Goal: Navigation & Orientation: Find specific page/section

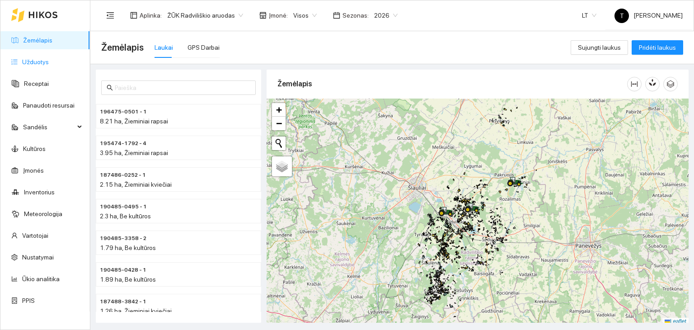
click at [39, 64] on link "Užduotys" at bounding box center [35, 61] width 27 height 7
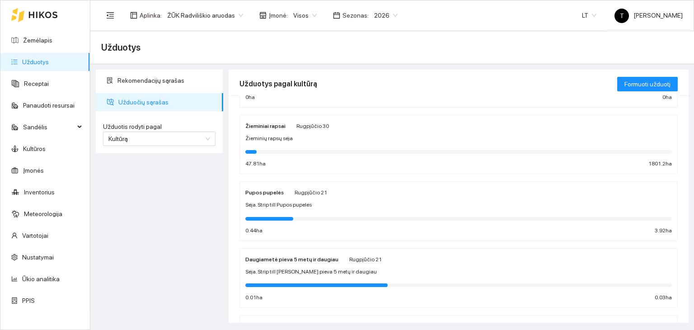
scroll to position [51, 0]
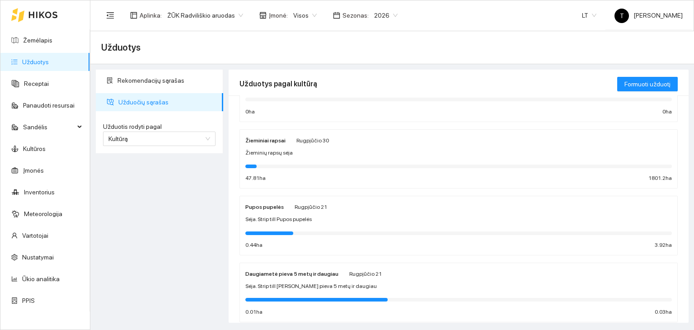
click at [350, 151] on div "Žieminių rapsų sėja" at bounding box center [458, 153] width 426 height 9
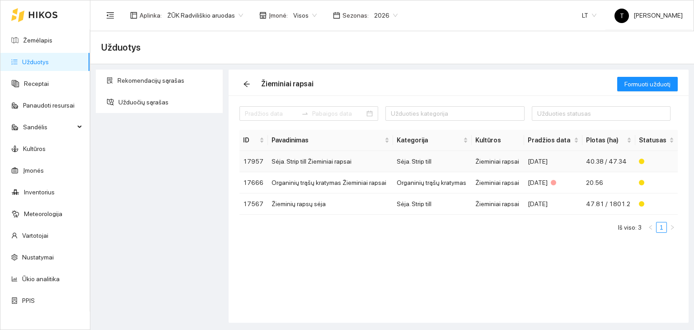
click at [528, 159] on td "[DATE]" at bounding box center [553, 161] width 58 height 21
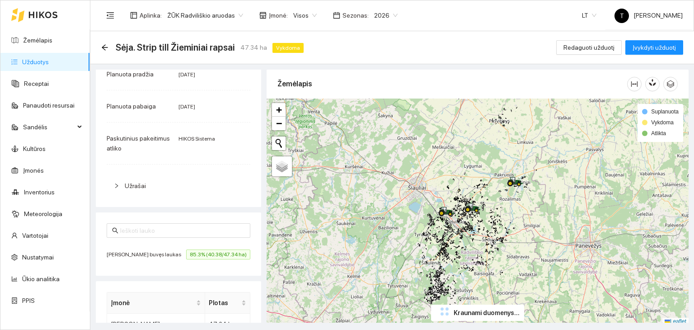
scroll to position [209, 0]
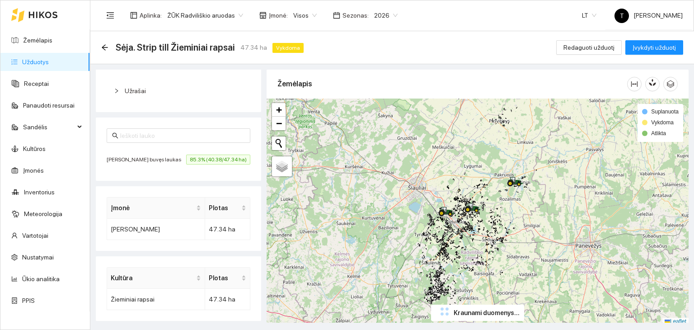
click at [219, 160] on span "85.3% (40.38/47.34 ha)" at bounding box center [218, 159] width 64 height 10
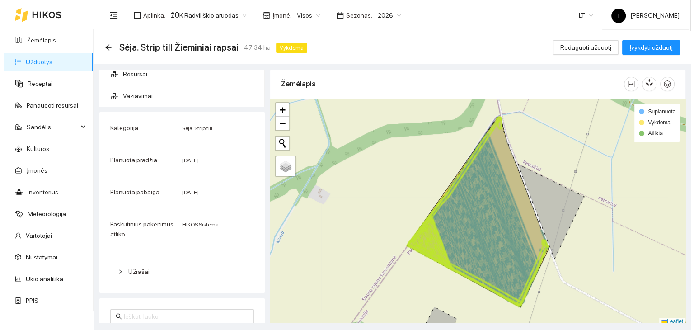
scroll to position [0, 0]
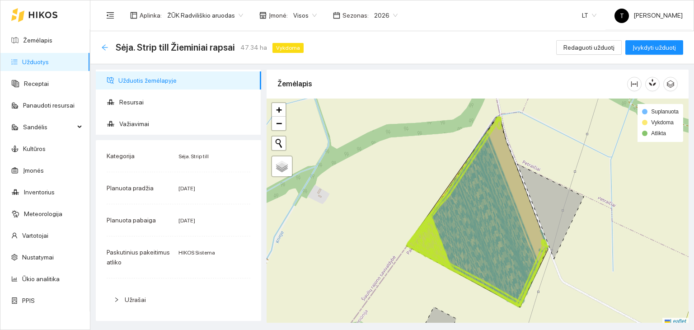
click at [107, 48] on icon "arrow-left" at bounding box center [104, 47] width 7 height 7
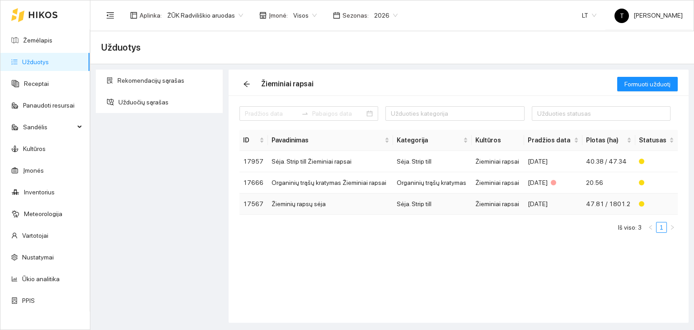
click at [504, 201] on td "Žieminiai rapsai" at bounding box center [498, 203] width 52 height 21
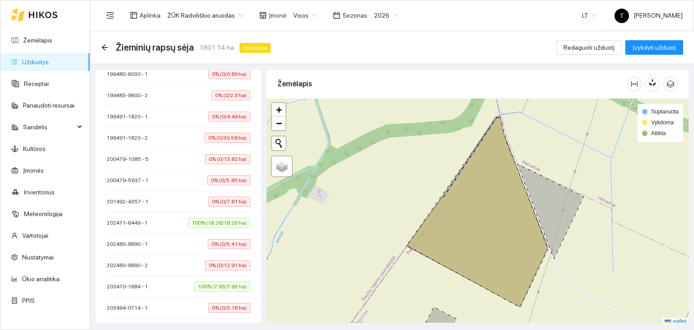
scroll to position [4166, 0]
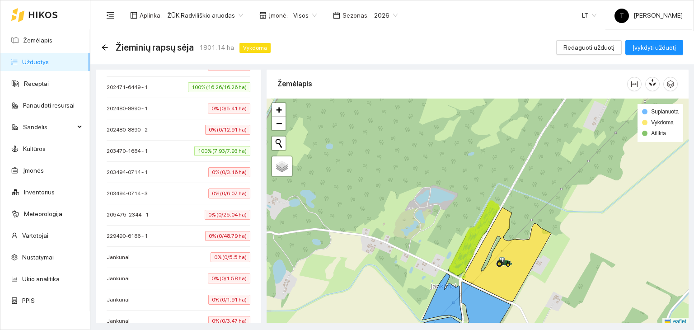
click at [230, 146] on span "100% (7.93/7.93 ha)" at bounding box center [222, 151] width 56 height 10
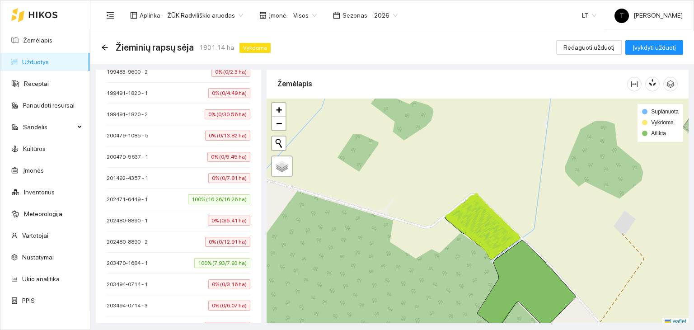
scroll to position [4030, 0]
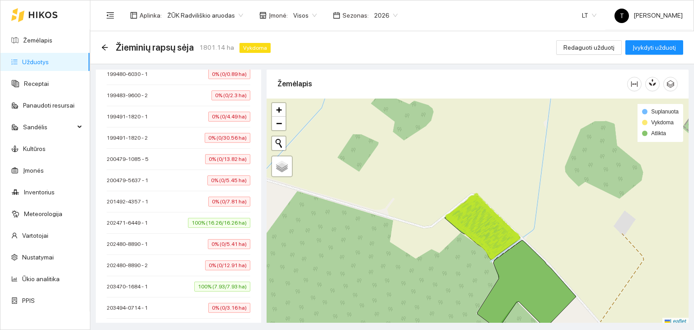
click at [211, 218] on span "100% (16.26/16.26 ha)" at bounding box center [219, 223] width 62 height 10
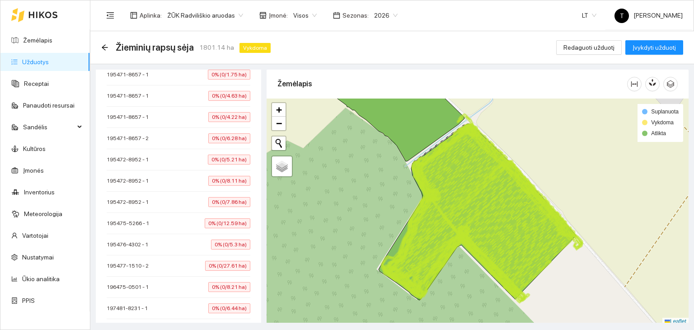
scroll to position [3714, 0]
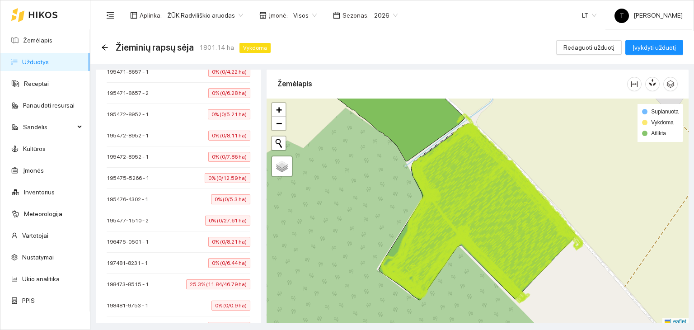
click at [213, 279] on span "25.3% (11.84/46.79 ha)" at bounding box center [218, 284] width 64 height 10
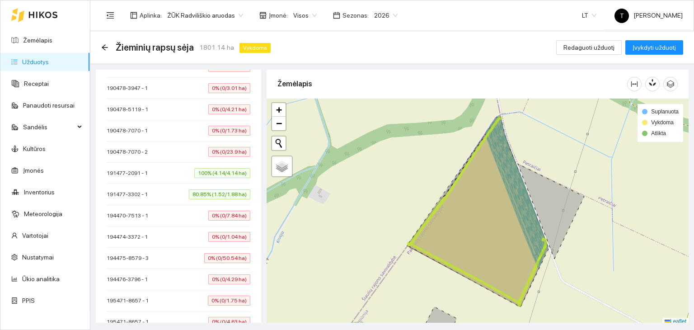
scroll to position [3398, 0]
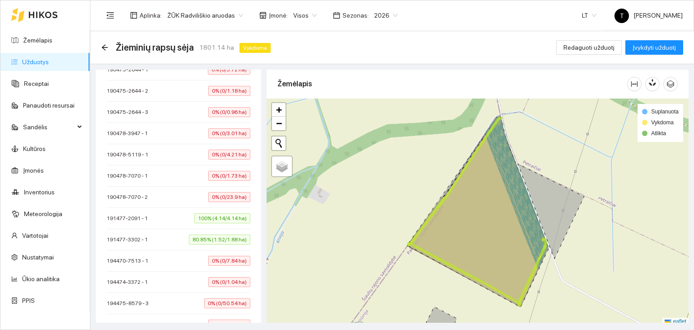
click at [222, 213] on span "100% (4.14/4.14 ha)" at bounding box center [222, 218] width 56 height 10
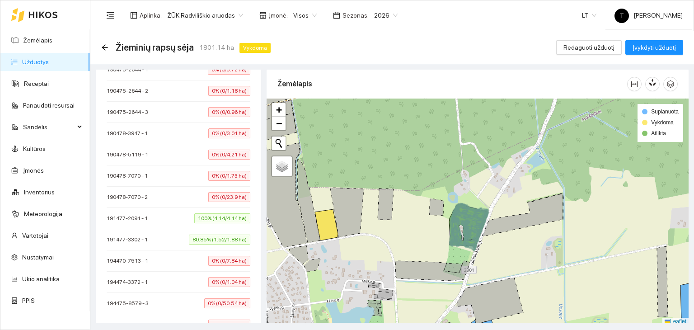
click at [203, 213] on span "100% (4.14/4.14 ha)" at bounding box center [222, 218] width 56 height 10
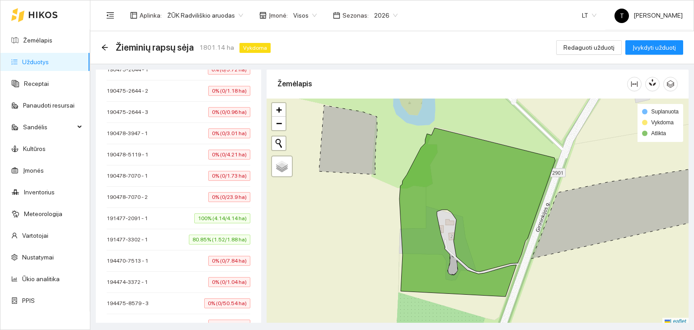
click at [203, 234] on span "80.85% (1.52/1.88 ha)" at bounding box center [219, 239] width 61 height 10
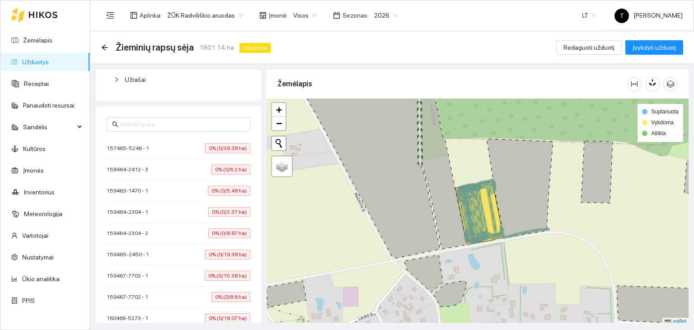
scroll to position [10, 0]
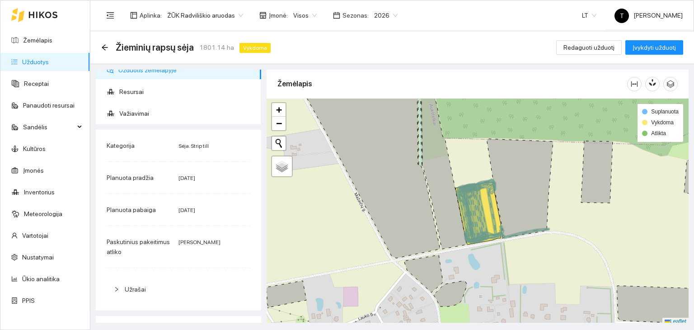
click at [107, 51] on div "Žieminių rapsų sėja 1801.14 ha Vykdoma" at bounding box center [187, 47] width 173 height 14
click at [106, 49] on icon "arrow-left" at bounding box center [104, 47] width 7 height 7
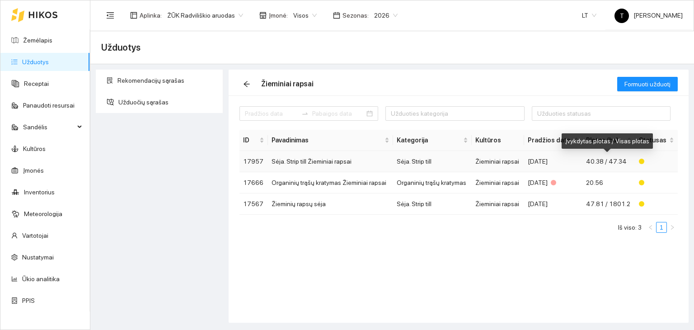
click at [595, 163] on span "40.38 / 47.34" at bounding box center [606, 161] width 41 height 7
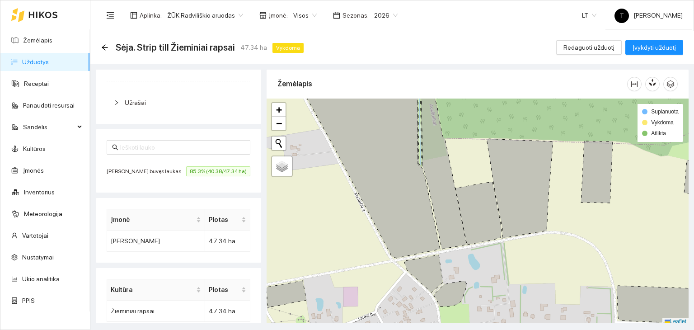
scroll to position [209, 0]
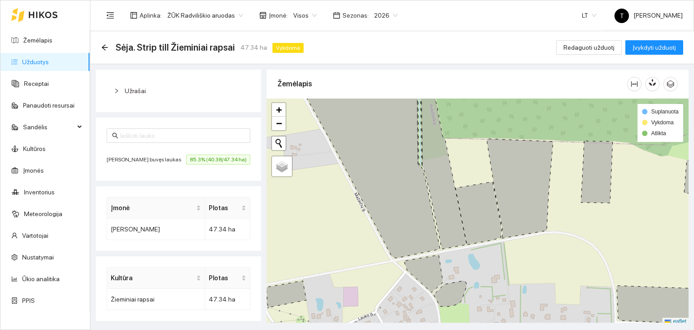
click at [202, 158] on span "85.3% (40.38/47.34 ha)" at bounding box center [218, 159] width 64 height 10
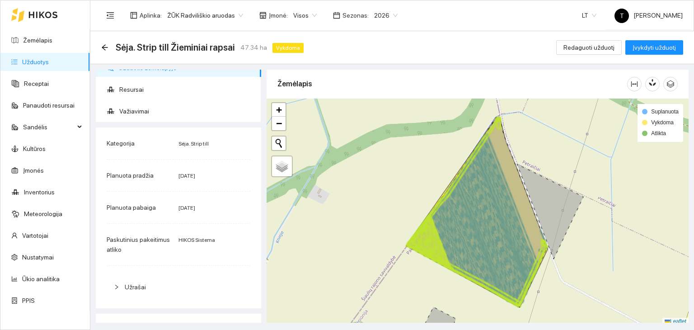
scroll to position [0, 0]
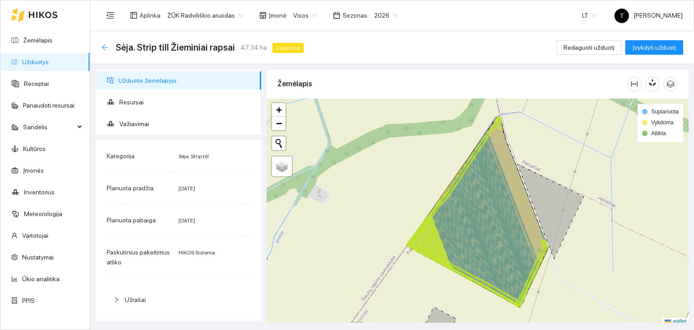
click at [103, 47] on icon "arrow-left" at bounding box center [104, 47] width 7 height 7
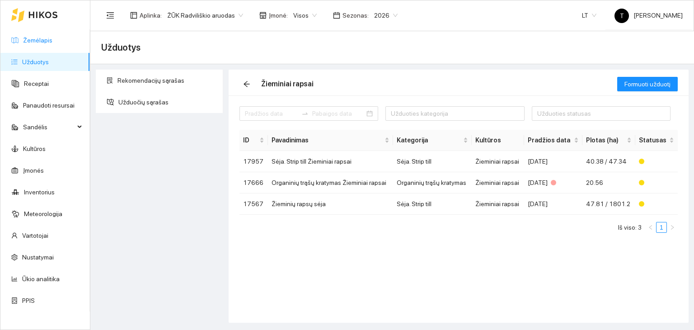
click at [52, 43] on link "Žemėlapis" at bounding box center [37, 40] width 29 height 7
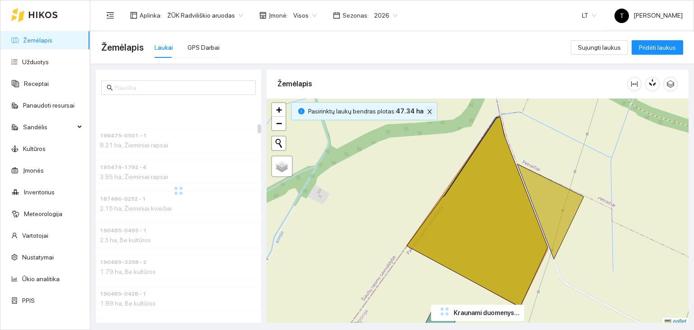
click at [426, 111] on icon "close" at bounding box center [429, 111] width 6 height 6
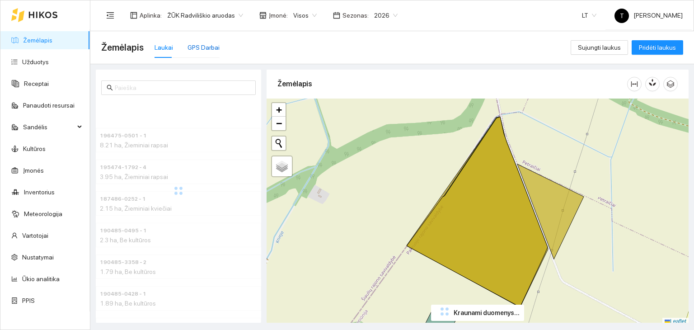
click at [203, 47] on div "GPS Darbai" at bounding box center [203, 47] width 32 height 10
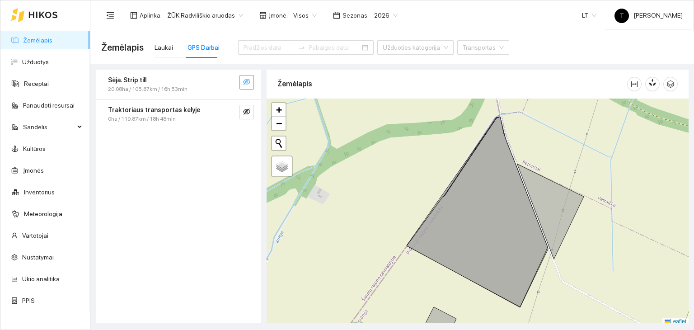
click at [245, 83] on icon "eye-invisible" at bounding box center [246, 81] width 7 height 7
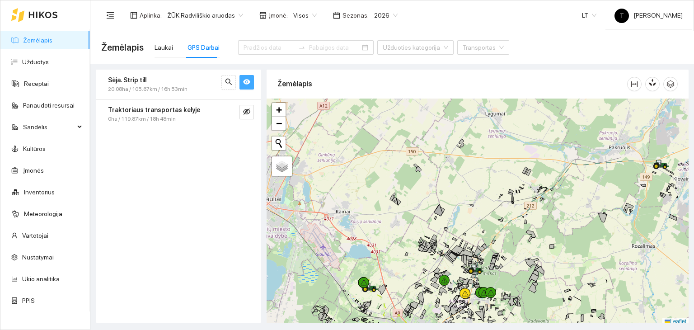
scroll to position [2, 0]
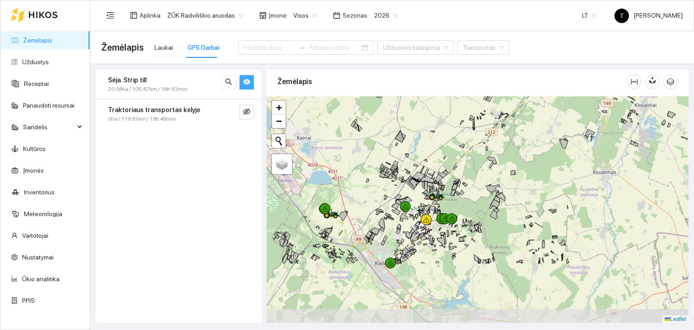
drag, startPoint x: 439, startPoint y: 292, endPoint x: 397, endPoint y: 210, distance: 92.1
click at [397, 210] on div "+" at bounding box center [477, 209] width 422 height 227
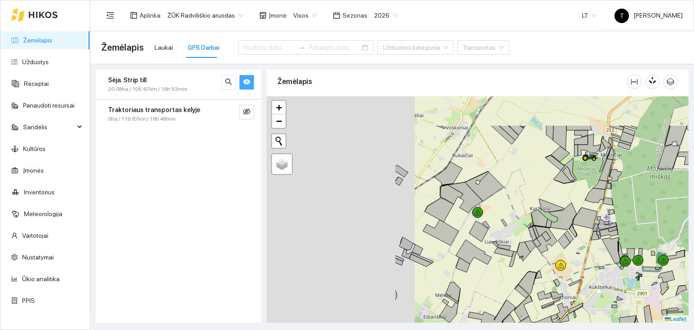
drag, startPoint x: 336, startPoint y: 191, endPoint x: 533, endPoint y: 243, distance: 203.8
click at [533, 243] on div "+" at bounding box center [477, 209] width 422 height 227
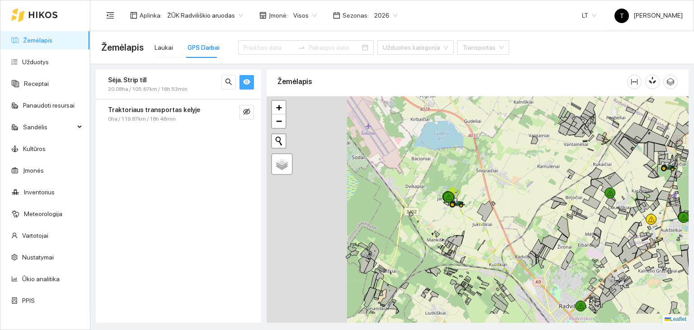
drag, startPoint x: 466, startPoint y: 272, endPoint x: 564, endPoint y: 240, distance: 102.7
click at [564, 240] on icon at bounding box center [563, 238] width 9 height 9
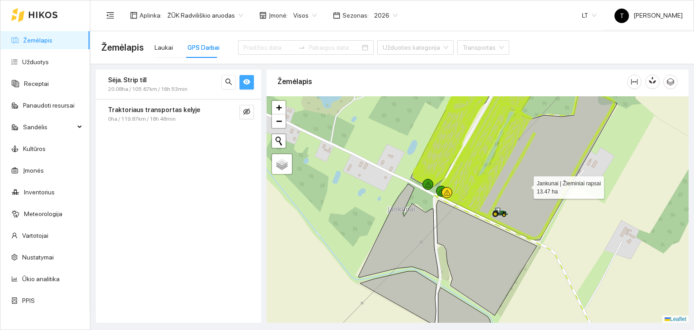
click at [525, 184] on icon at bounding box center [528, 156] width 178 height 167
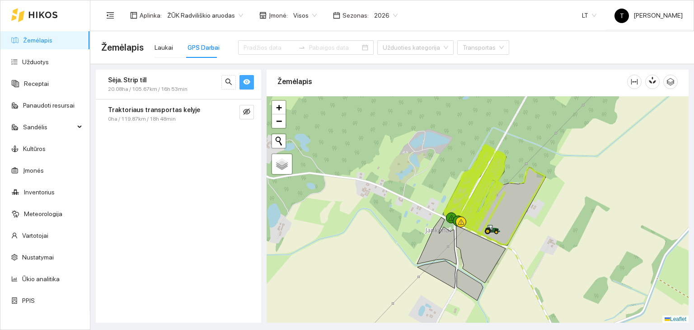
click at [244, 82] on icon "eye" at bounding box center [246, 81] width 7 height 5
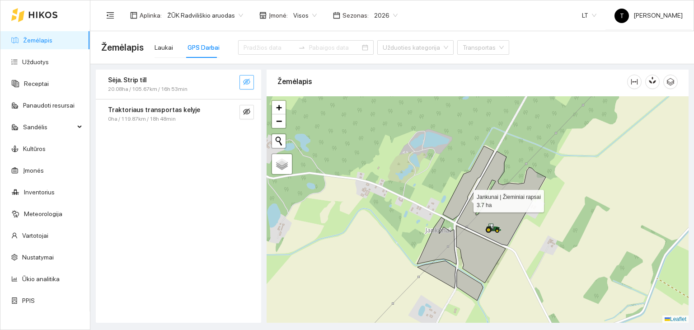
click at [463, 194] on icon at bounding box center [468, 183] width 51 height 74
click at [472, 210] on icon at bounding box center [501, 198] width 89 height 94
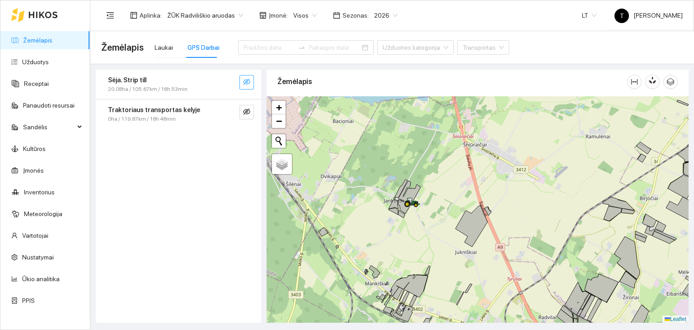
drag, startPoint x: 379, startPoint y: 239, endPoint x: 539, endPoint y: 87, distance: 221.4
click at [539, 87] on div "Žemėlapis + − Nieko nerasta. Bandykite dar kartą. Žemėlapis Palydovas Leaflet K…" at bounding box center [477, 193] width 422 height 253
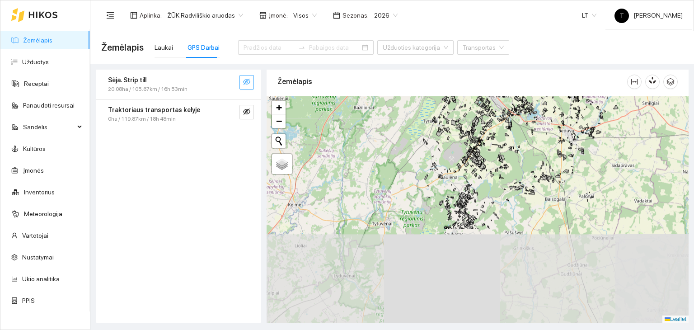
drag, startPoint x: 540, startPoint y: 280, endPoint x: 470, endPoint y: 164, distance: 136.2
click at [470, 164] on div "+ − Nieko nerasta. Bandykite dar kartą. Žemėlapis Palydovas Leaflet" at bounding box center [477, 209] width 422 height 227
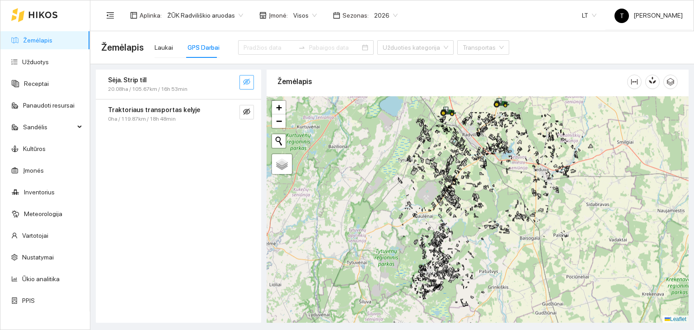
drag, startPoint x: 537, startPoint y: 153, endPoint x: 465, endPoint y: 270, distance: 137.1
click at [465, 270] on div "+ − Nieko nerasta. Bandykite dar kartą. Žemėlapis Palydovas Leaflet" at bounding box center [477, 209] width 422 height 227
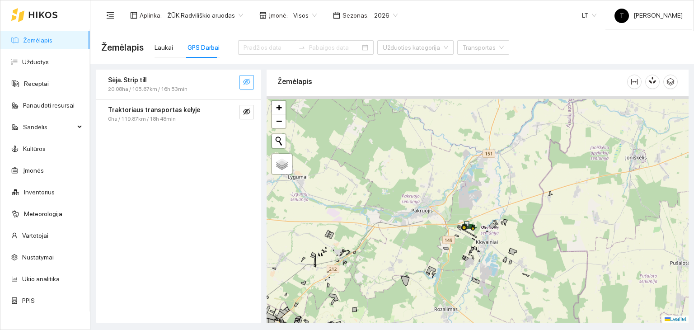
drag, startPoint x: 574, startPoint y: 125, endPoint x: 458, endPoint y: 260, distance: 177.4
click at [458, 260] on div "+ − Nieko nerasta. Bandykite dar kartą. Žemėlapis Palydovas Leaflet" at bounding box center [477, 209] width 422 height 227
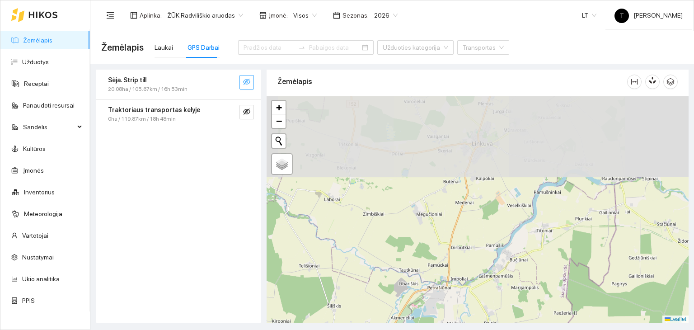
drag, startPoint x: 465, startPoint y: 144, endPoint x: 471, endPoint y: 273, distance: 129.3
click at [471, 273] on div "+ − Nieko nerasta. Bandykite dar kartą. Žemėlapis Palydovas Leaflet" at bounding box center [477, 209] width 422 height 227
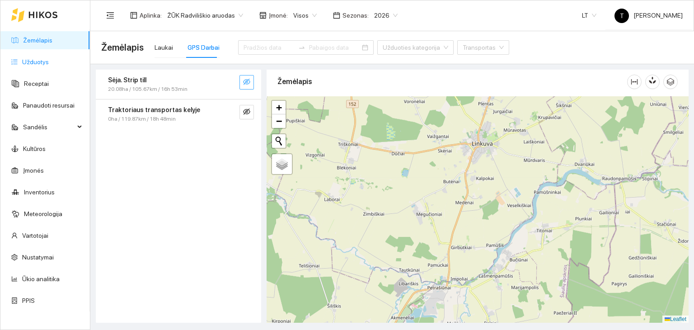
click at [49, 60] on link "Užduotys" at bounding box center [35, 61] width 27 height 7
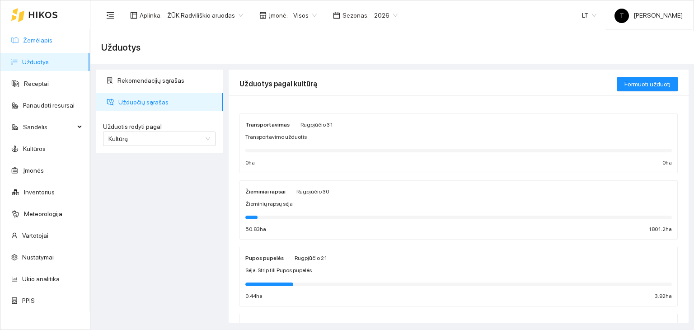
click at [52, 42] on link "Žemėlapis" at bounding box center [37, 40] width 29 height 7
